Goal: Information Seeking & Learning: Understand process/instructions

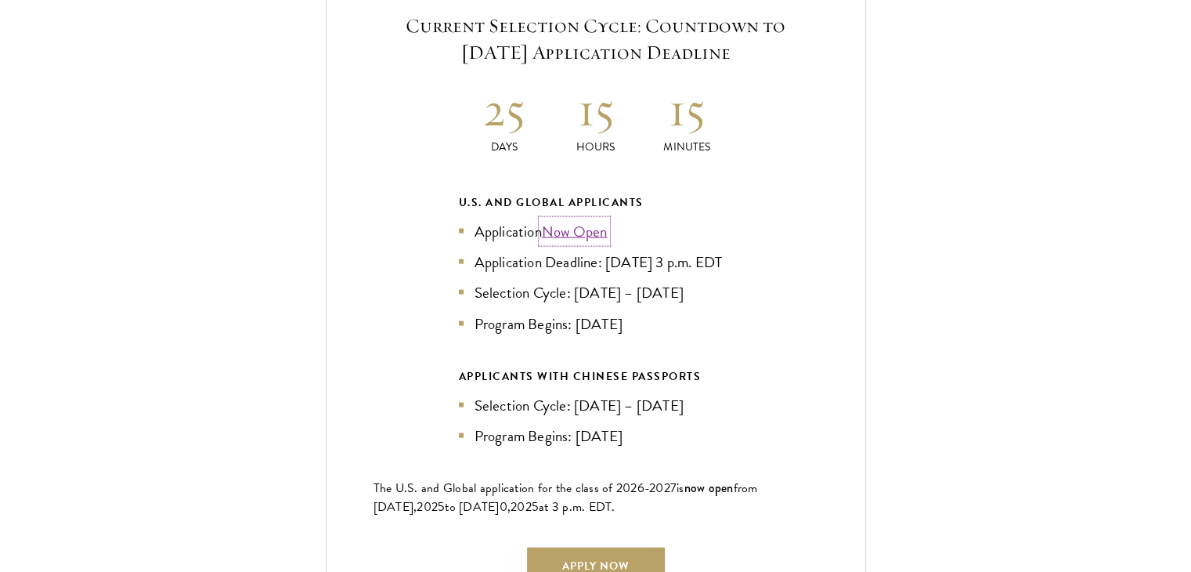
scroll to position [3436, 0]
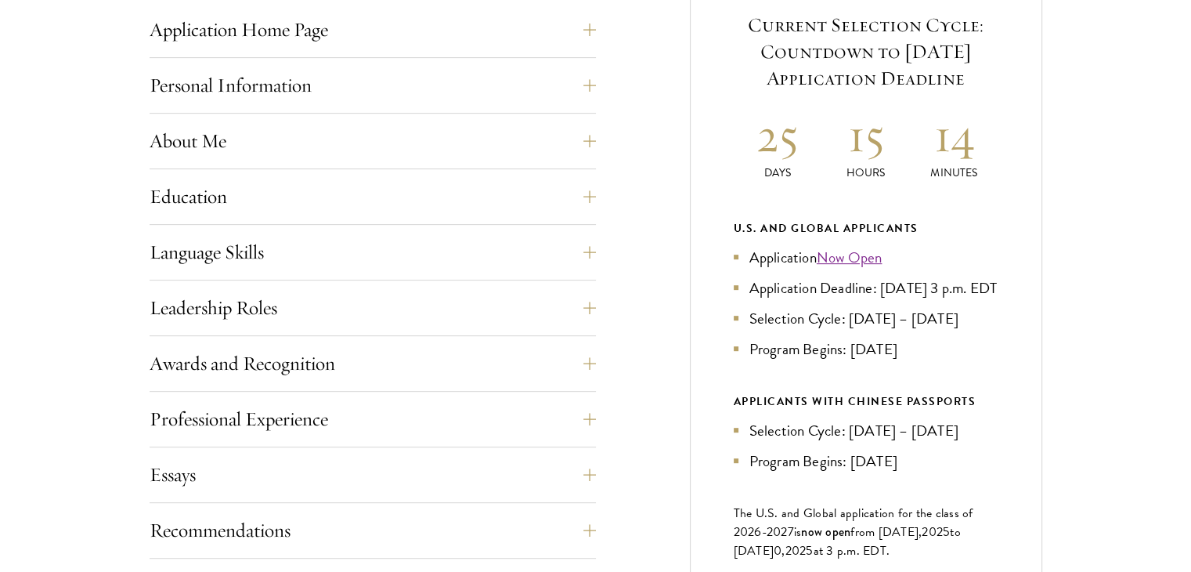
scroll to position [539, 0]
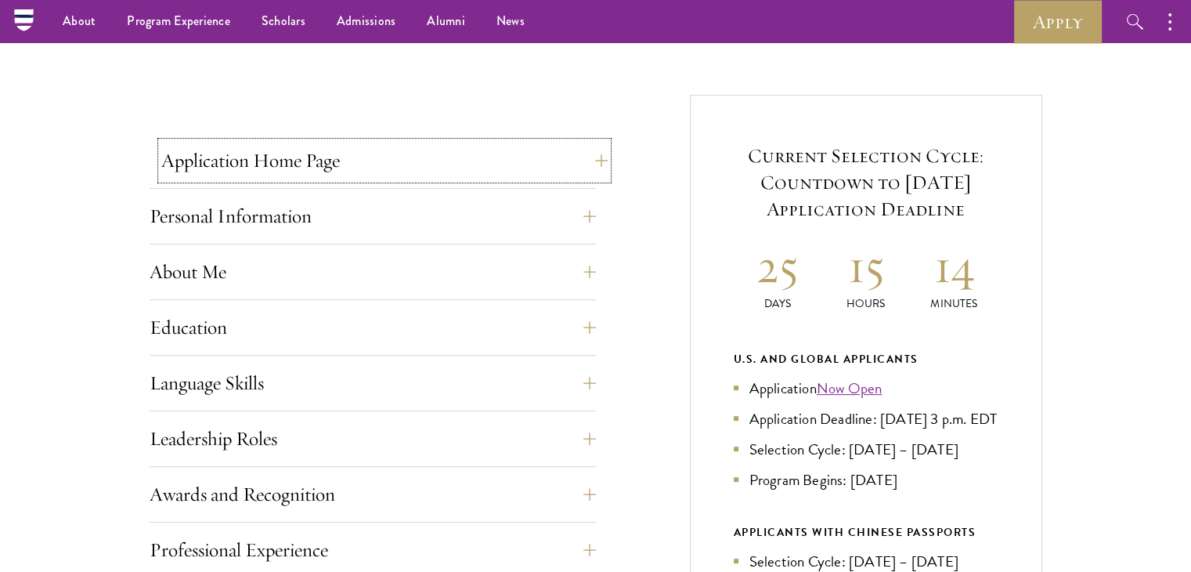
click at [273, 154] on button "Application Home Page" at bounding box center [384, 161] width 446 height 38
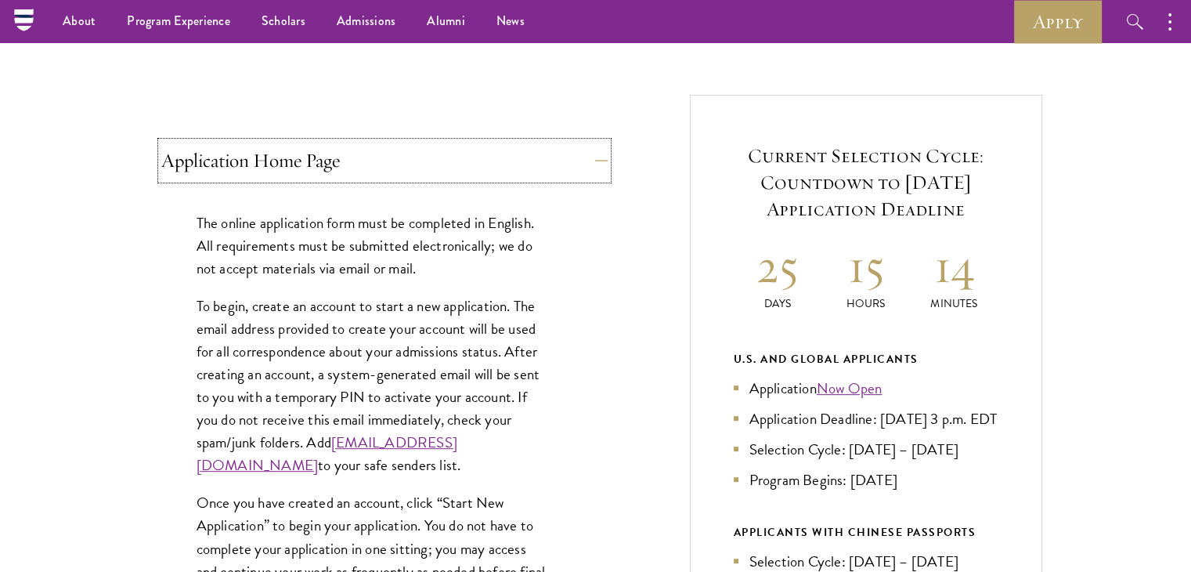
click at [273, 154] on button "Application Home Page" at bounding box center [384, 161] width 446 height 38
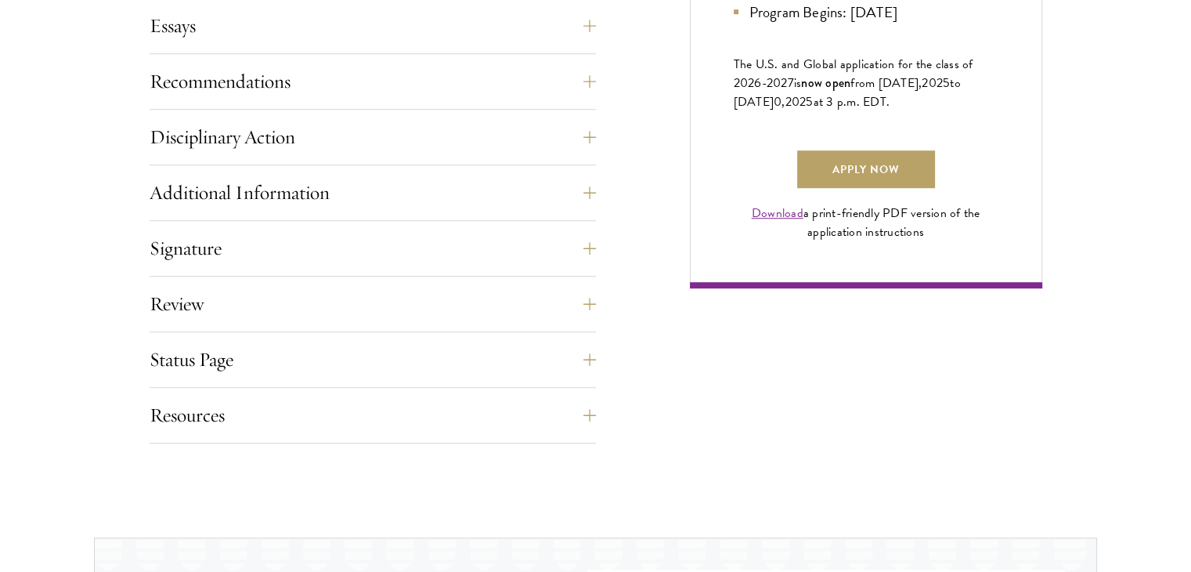
scroll to position [1122, 0]
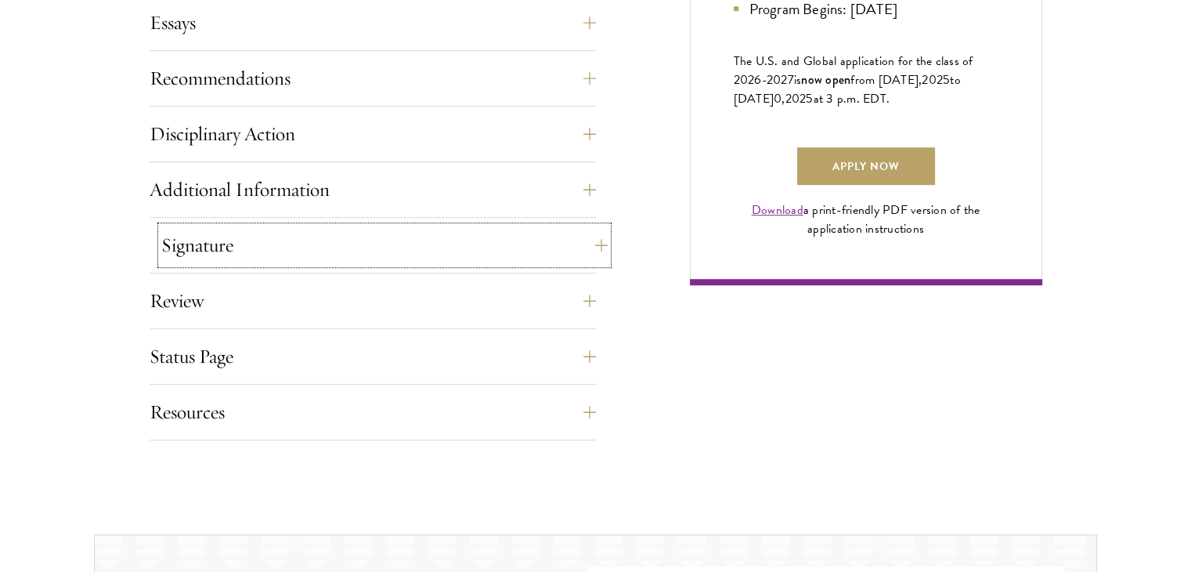
click at [296, 245] on button "Signature" at bounding box center [384, 245] width 446 height 38
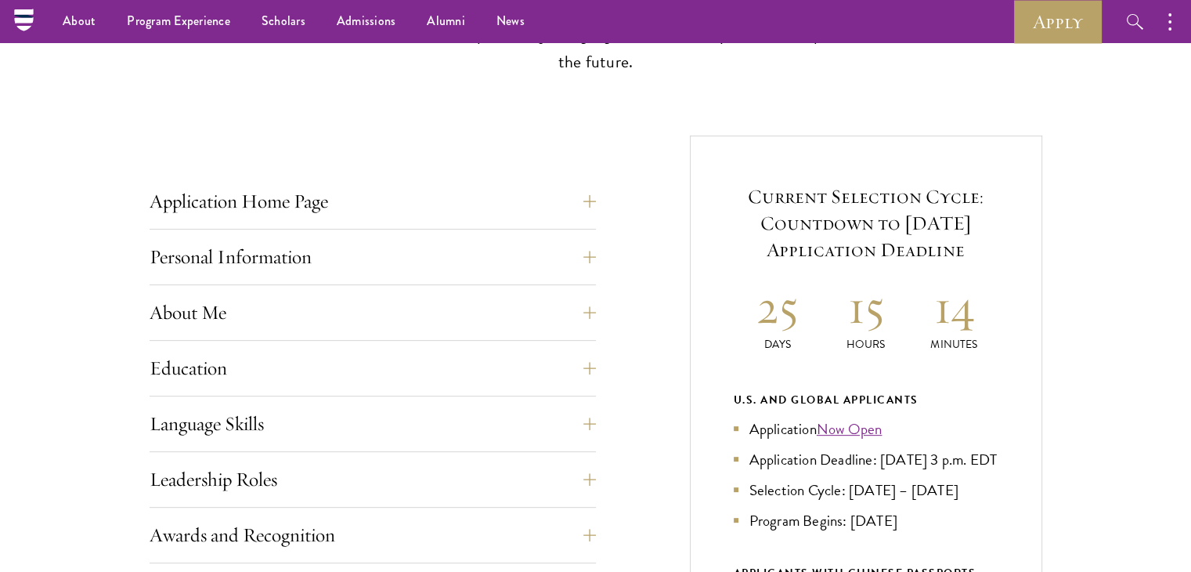
scroll to position [488, 0]
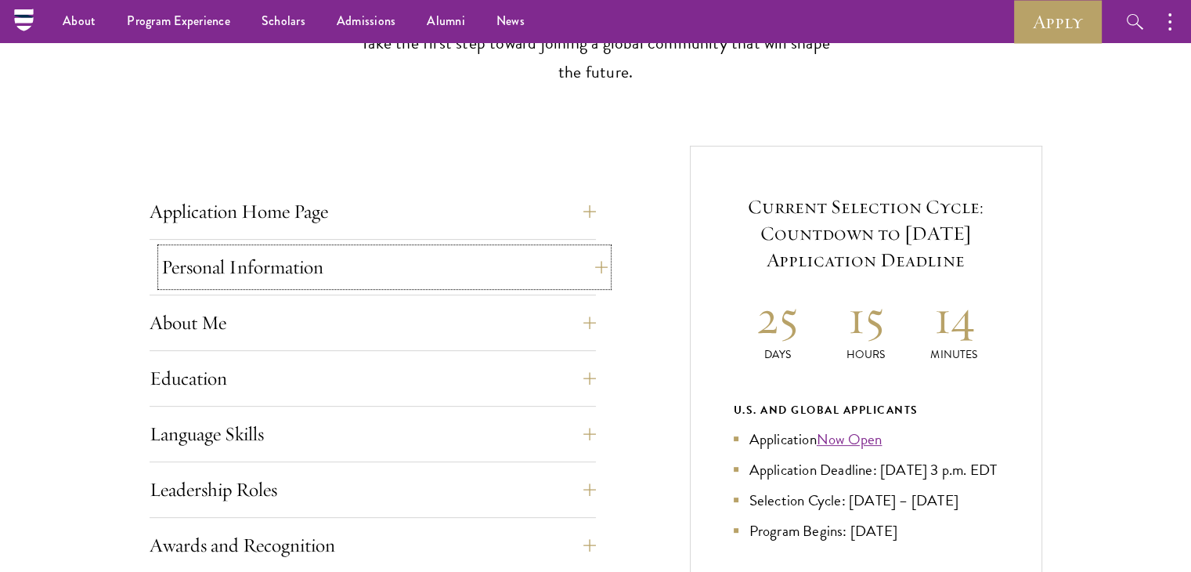
click at [284, 260] on button "Personal Information" at bounding box center [384, 267] width 446 height 38
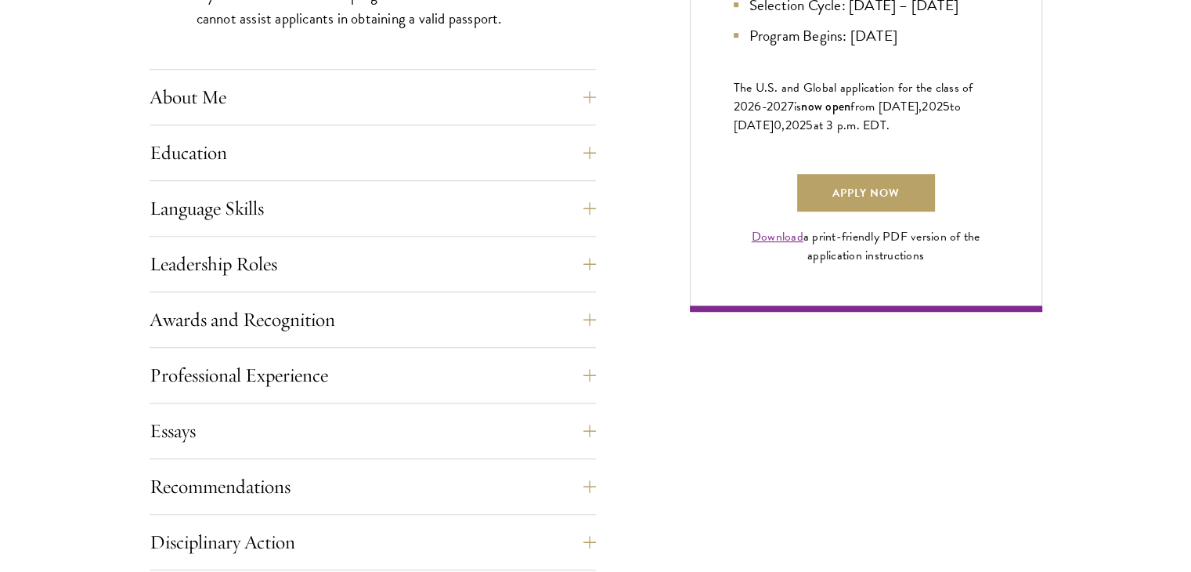
scroll to position [1099, 0]
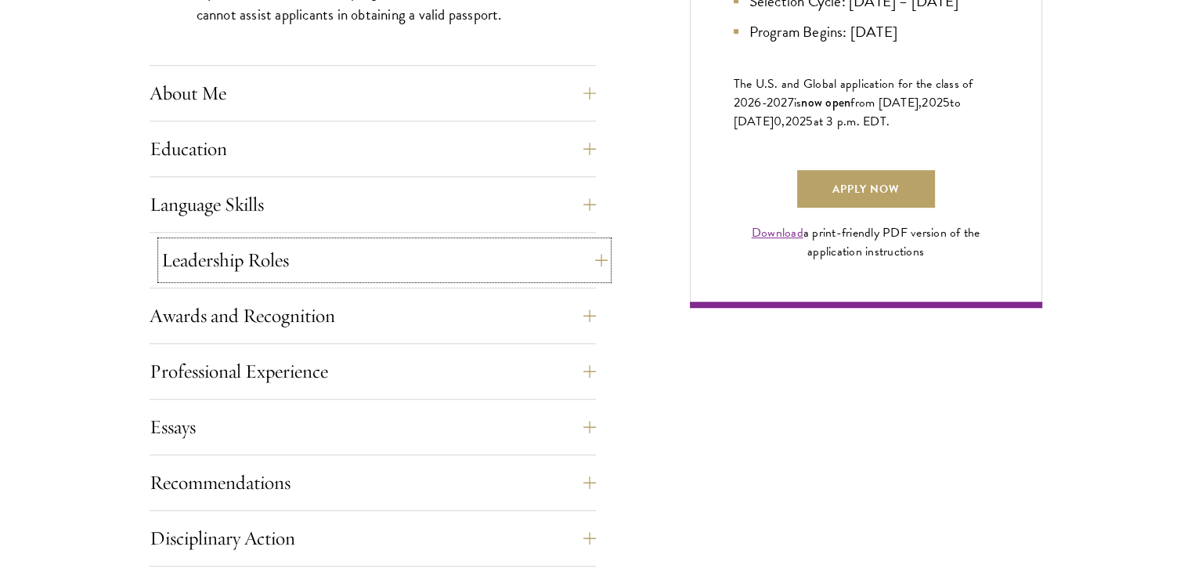
click at [266, 253] on button "Leadership Roles" at bounding box center [384, 260] width 446 height 38
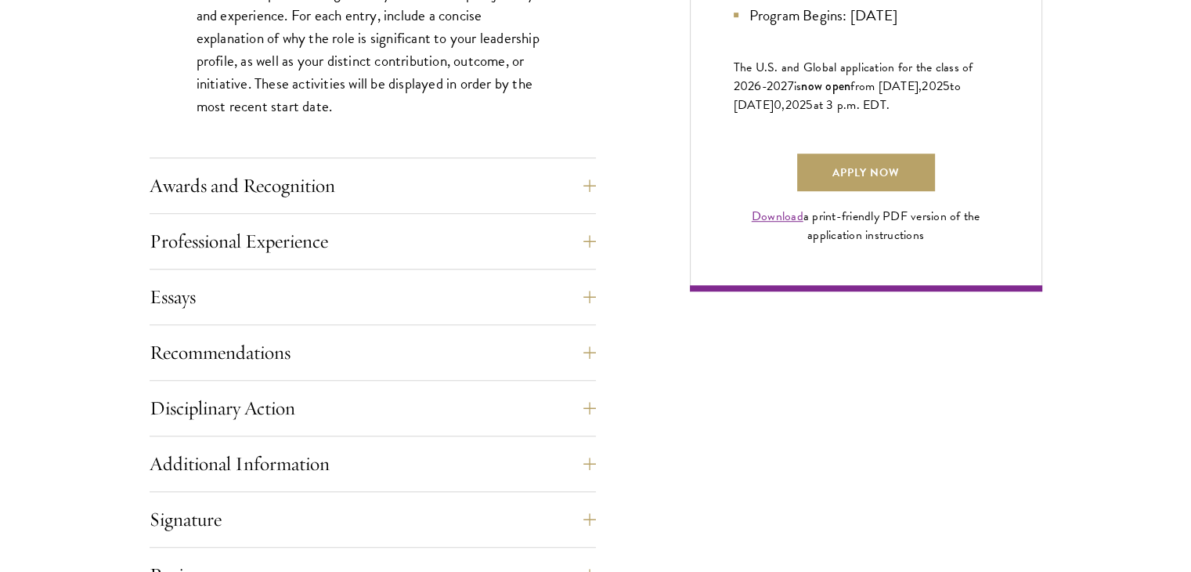
scroll to position [1117, 0]
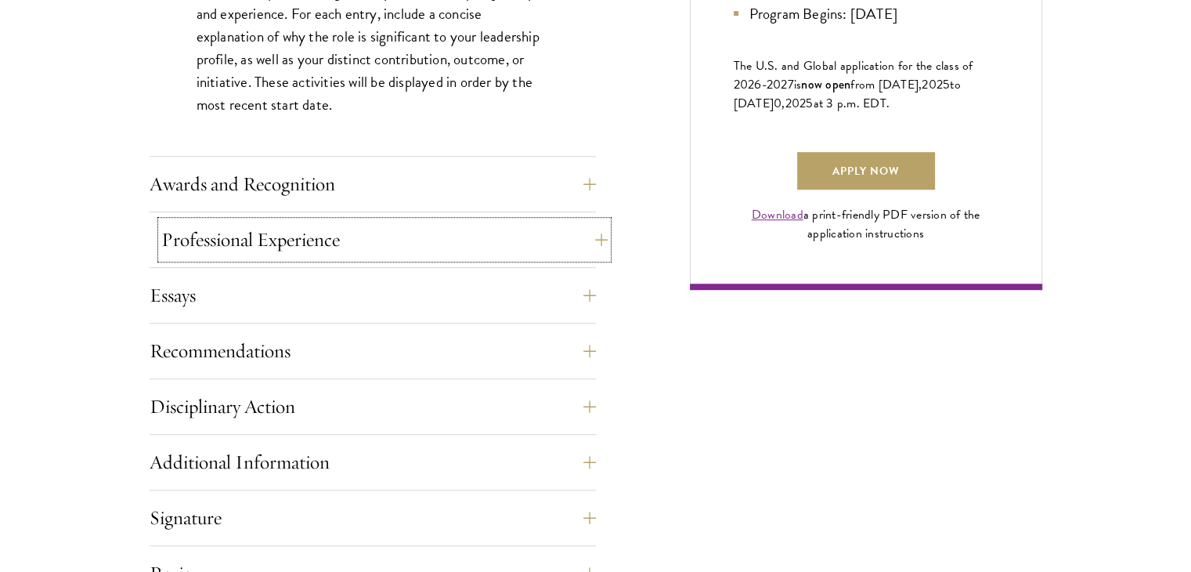
click at [269, 244] on button "Professional Experience" at bounding box center [384, 240] width 446 height 38
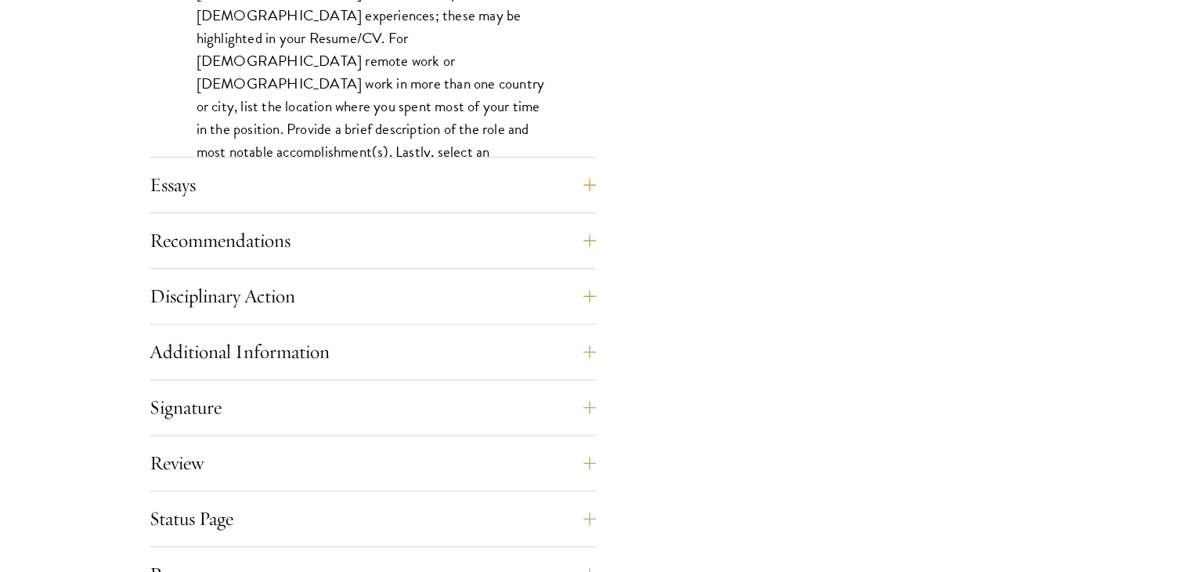
scroll to position [1433, 0]
click at [269, 244] on button "Recommendations" at bounding box center [373, 239] width 446 height 38
